Goal: Find specific page/section: Find specific page/section

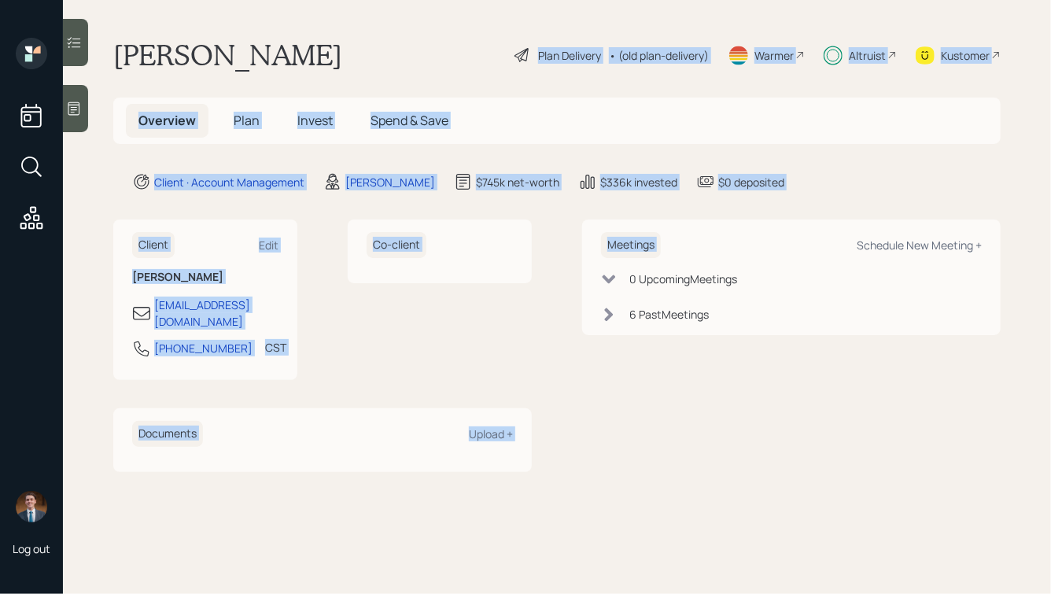
drag, startPoint x: 815, startPoint y: 194, endPoint x: 398, endPoint y: 40, distance: 444.3
click at [400, 40] on main "[PERSON_NAME] Plan Delivery • (old plan-delivery) Warmer Altruist Kustomer Over…" at bounding box center [557, 297] width 988 height 594
click at [398, 40] on div "[PERSON_NAME] Plan Delivery • (old plan-delivery) Warmer Altruist Kustomer" at bounding box center [557, 55] width 888 height 35
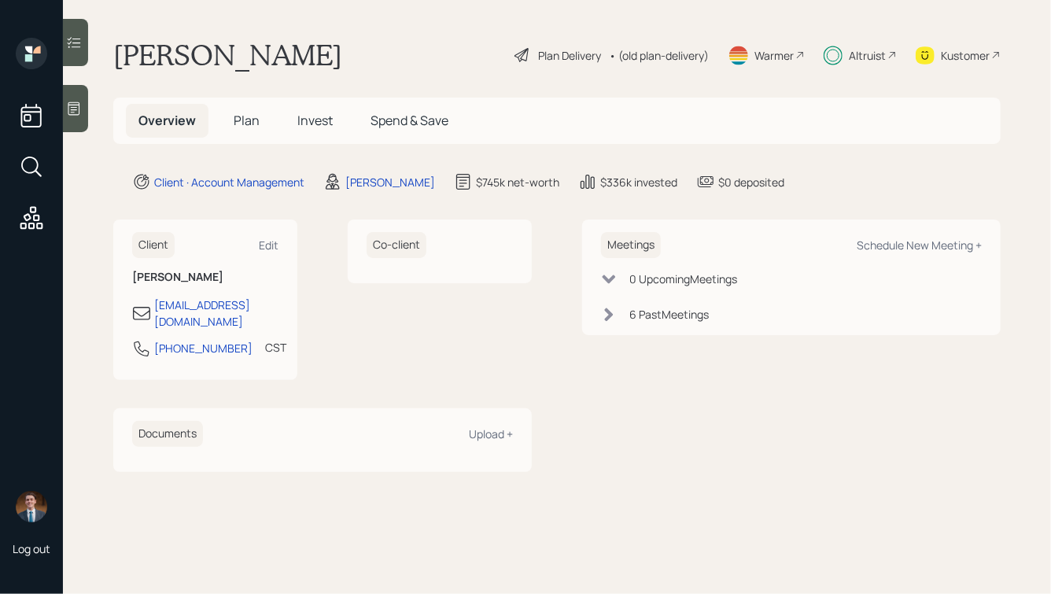
click at [865, 59] on div "Altruist" at bounding box center [867, 55] width 37 height 17
